Goal: Navigation & Orientation: Go to known website

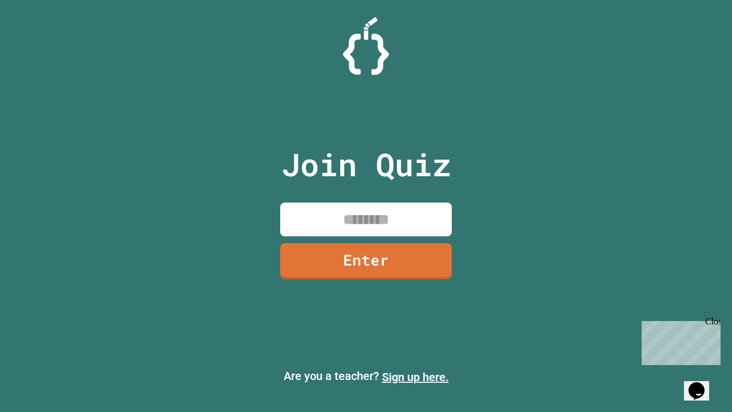
click at [415, 377] on link "Sign up here." at bounding box center [415, 377] width 67 height 14
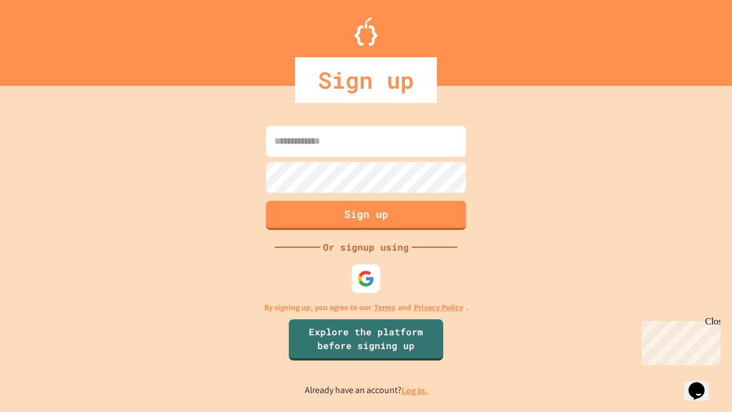
click at [415, 390] on link "Log in." at bounding box center [414, 390] width 26 height 12
